Goal: Contribute content: Contribute content

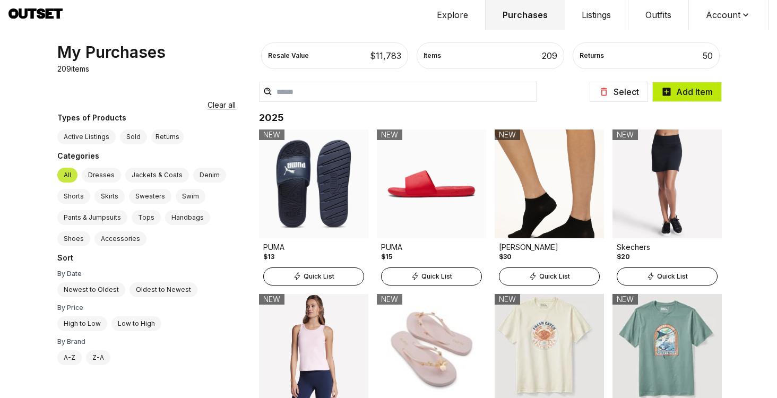
click at [698, 90] on button "Add Item" at bounding box center [686, 92] width 69 height 20
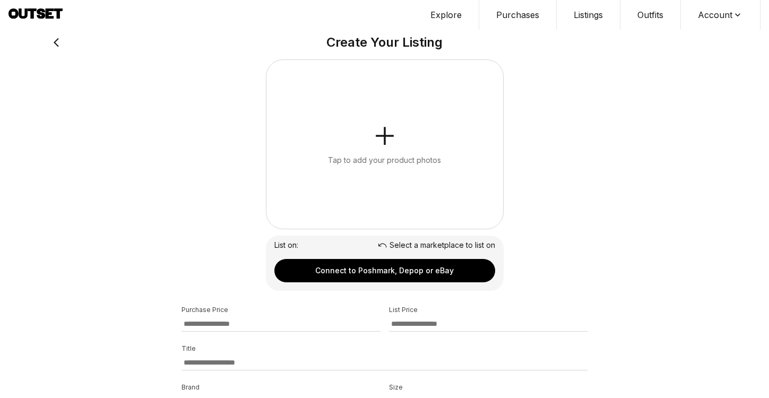
click at [438, 137] on button "Tap to add your product photos" at bounding box center [384, 144] width 237 height 169
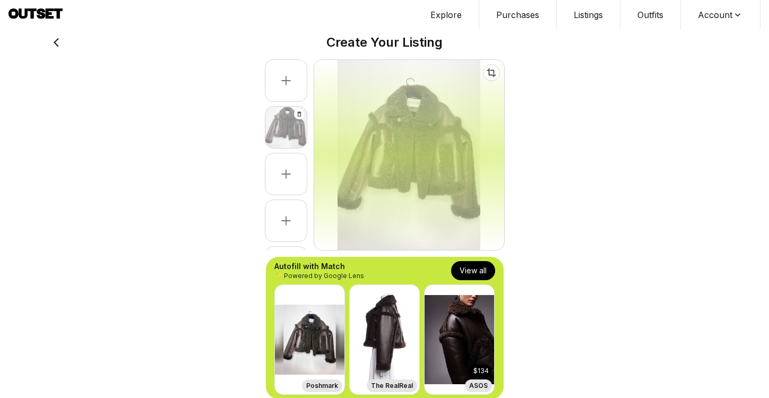
click at [485, 274] on button "View all" at bounding box center [473, 270] width 44 height 19
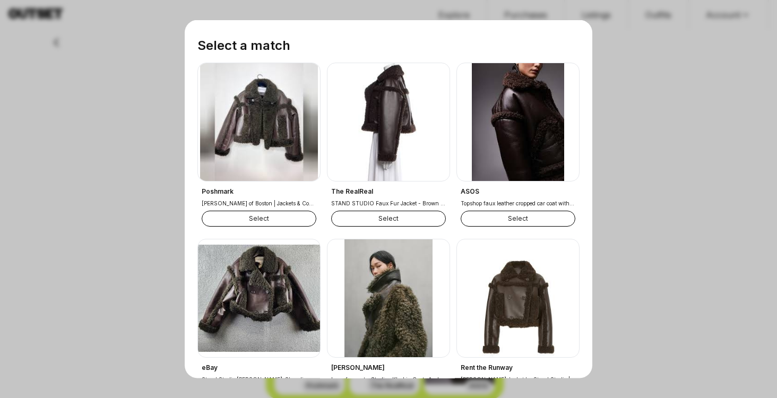
click at [254, 215] on button "Select" at bounding box center [259, 219] width 115 height 16
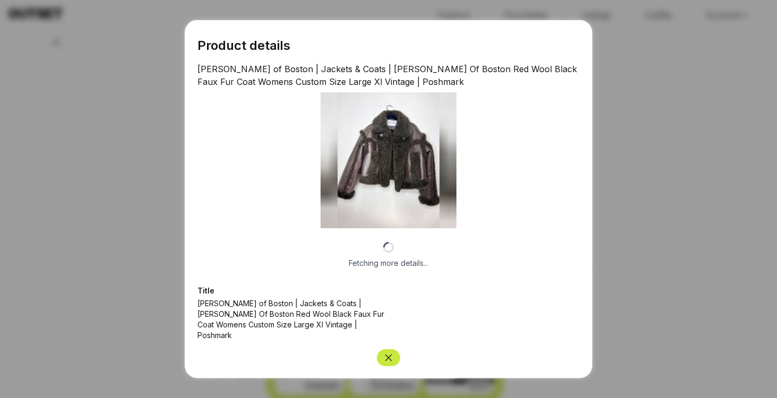
select select "**********"
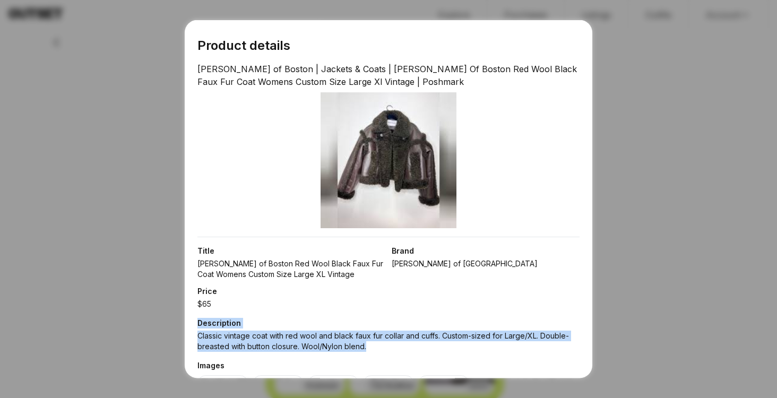
drag, startPoint x: 385, startPoint y: 351, endPoint x: 379, endPoint y: 303, distance: 48.6
click at [379, 303] on div "Title [PERSON_NAME] of Boston Red Wool Black Faux Fur Coat Womens Custom Size L…" at bounding box center [388, 358] width 382 height 243
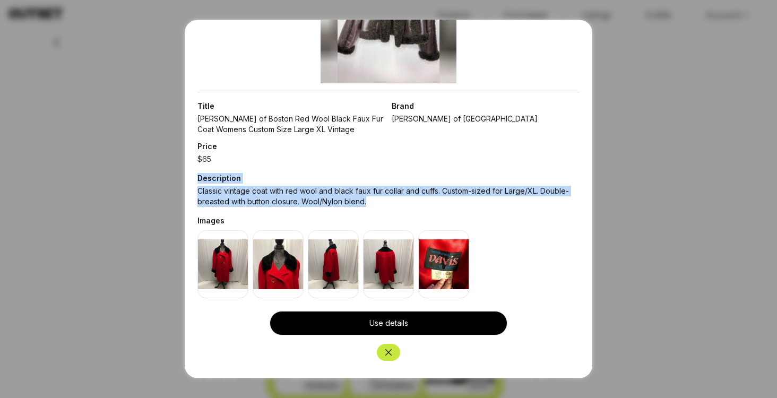
click at [382, 358] on button "Close" at bounding box center [388, 352] width 23 height 17
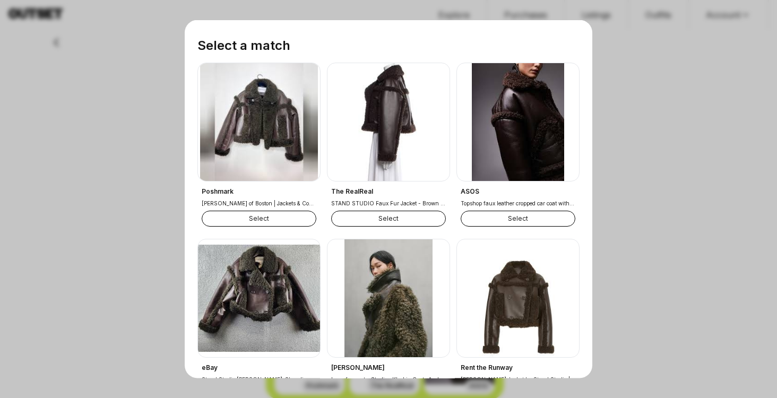
click at [403, 218] on button "Select" at bounding box center [388, 219] width 115 height 16
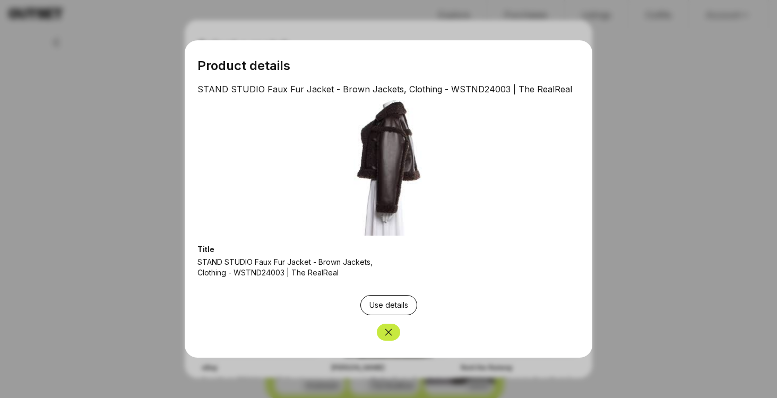
click at [391, 329] on icon "Close" at bounding box center [388, 332] width 11 height 11
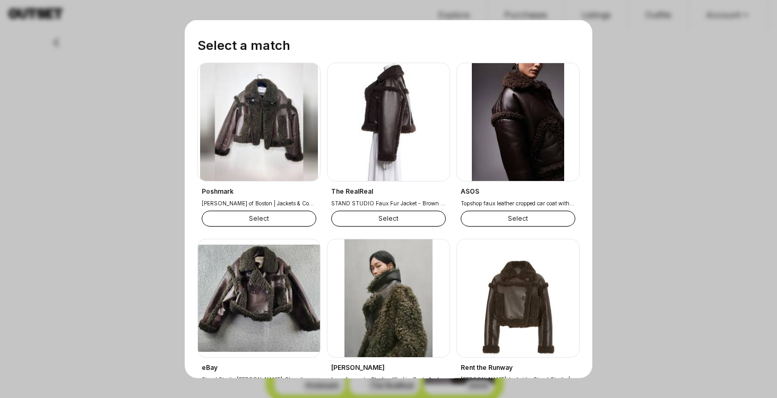
click at [517, 213] on button "Select" at bounding box center [517, 219] width 115 height 16
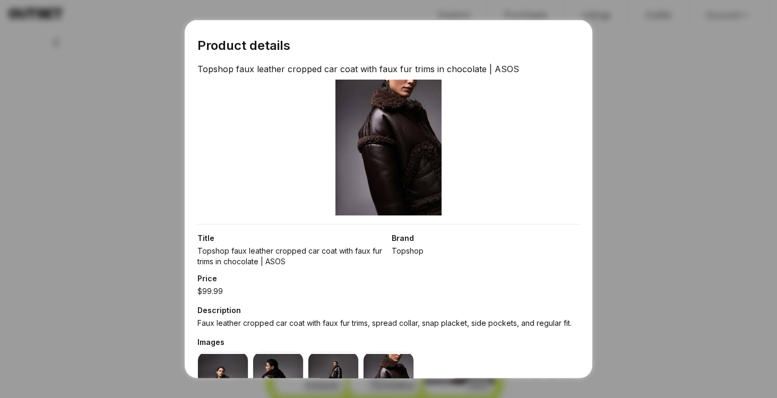
scroll to position [121, 0]
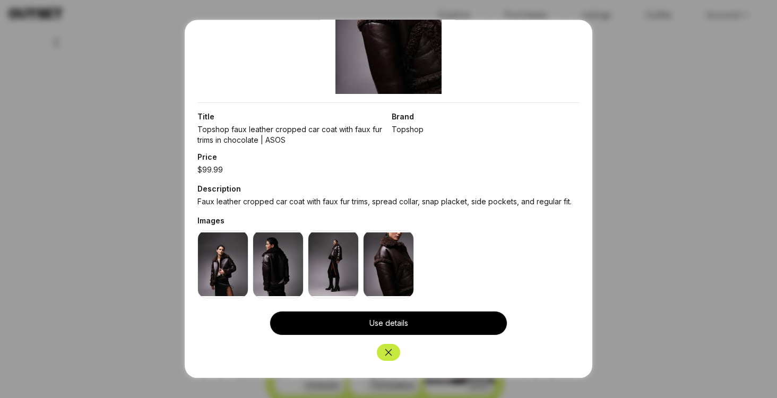
click at [386, 350] on icon "Close" at bounding box center [388, 352] width 11 height 11
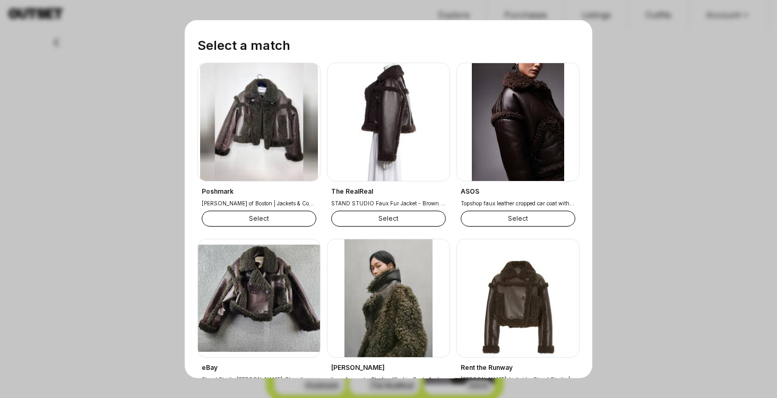
scroll to position [138, 0]
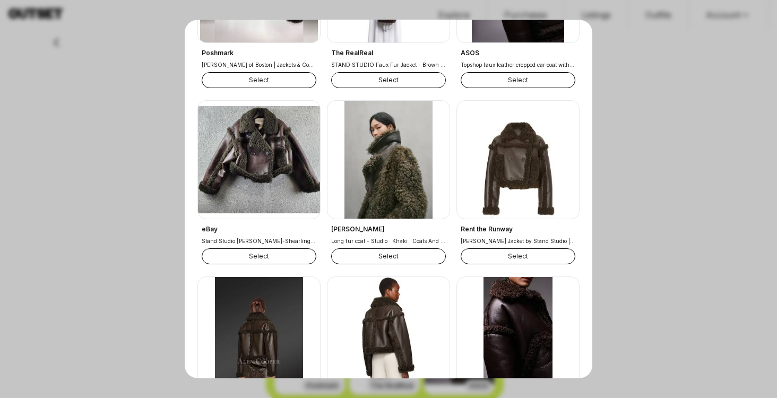
click at [372, 255] on button "Select" at bounding box center [388, 257] width 115 height 16
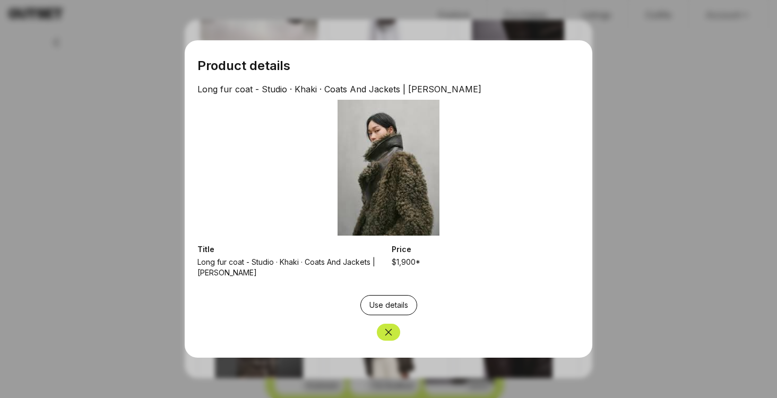
click at [387, 333] on icon "Close" at bounding box center [388, 332] width 7 height 7
